Goal: Task Accomplishment & Management: Use online tool/utility

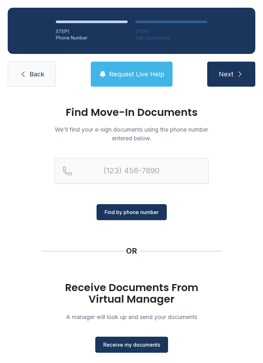
click at [125, 345] on span "Receive my documents" at bounding box center [131, 344] width 57 height 8
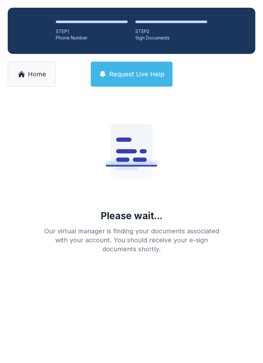
click at [46, 313] on main "Please wait... Our virtual manager is finding your documents associated with yo…" at bounding box center [131, 228] width 263 height 268
click at [32, 71] on span "Home" at bounding box center [37, 74] width 18 height 9
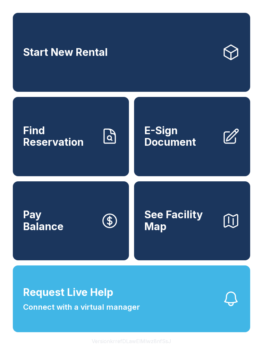
click at [184, 142] on span "E-Sign Document" at bounding box center [180, 136] width 72 height 23
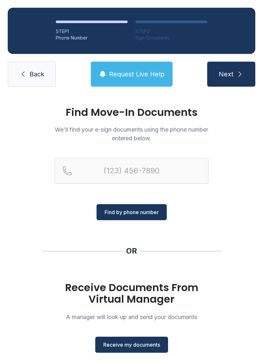
click at [129, 352] on button "Receive my documents" at bounding box center [131, 344] width 73 height 16
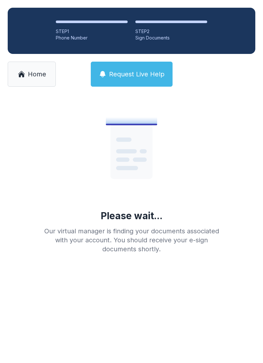
click at [30, 76] on span "Home" at bounding box center [37, 74] width 18 height 9
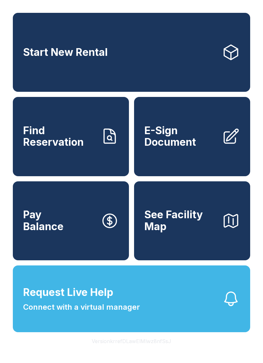
click at [185, 147] on span "E-Sign Document" at bounding box center [180, 136] width 72 height 23
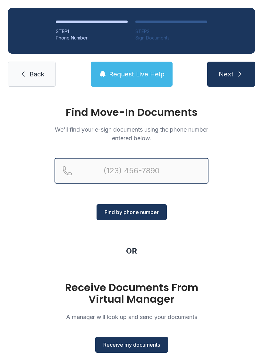
click at [131, 173] on input "Reservation phone number" at bounding box center [131, 171] width 154 height 26
type input "[PHONE_NUMBER]"
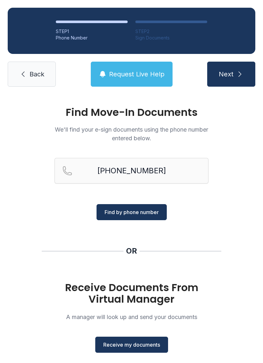
click at [136, 211] on span "Find by phone number" at bounding box center [132, 212] width 54 height 8
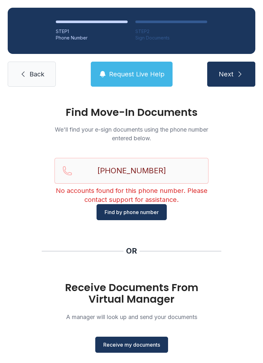
click at [32, 73] on span "Back" at bounding box center [36, 74] width 15 height 9
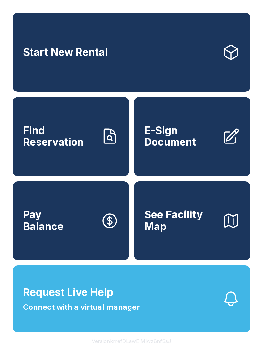
click at [176, 148] on span "E-Sign Document" at bounding box center [180, 136] width 72 height 23
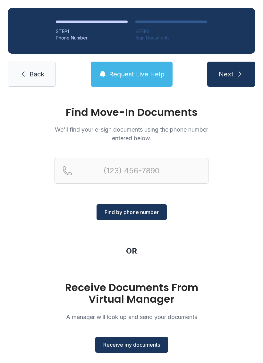
click at [131, 341] on span "Receive my documents" at bounding box center [131, 344] width 57 height 8
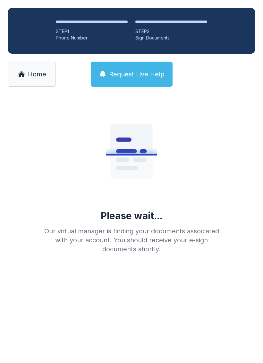
click at [28, 81] on link "Home" at bounding box center [32, 74] width 48 height 25
